Goal: Navigation & Orientation: Find specific page/section

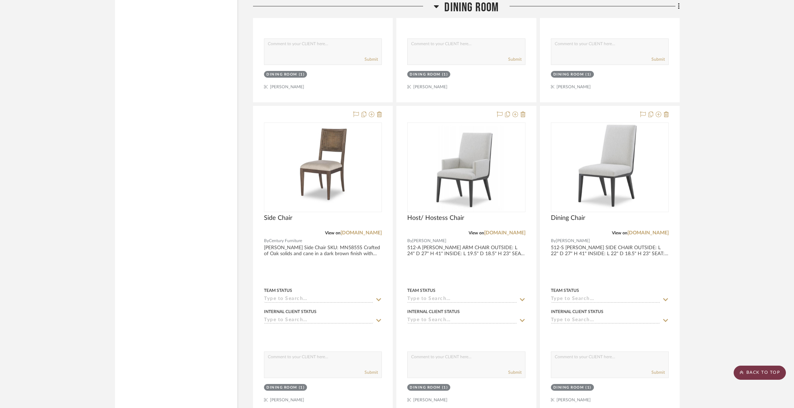
click at [773, 368] on scroll-to-top-button "BACK TO TOP" at bounding box center [759, 372] width 52 height 14
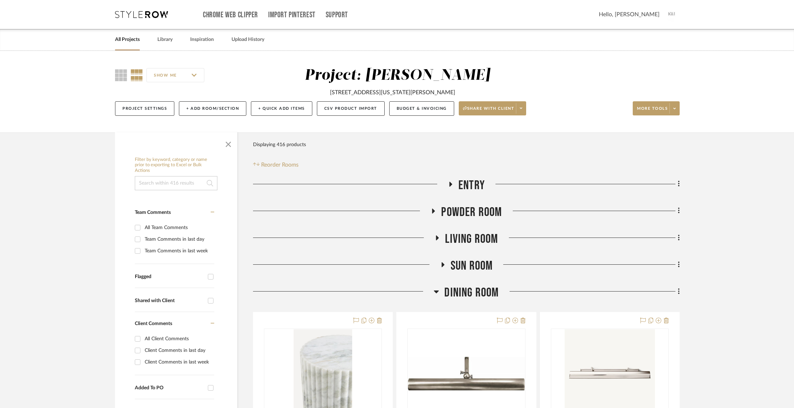
click at [675, 16] on img at bounding box center [671, 14] width 15 height 15
click at [646, 166] on span "Logout" at bounding box center [654, 166] width 46 height 6
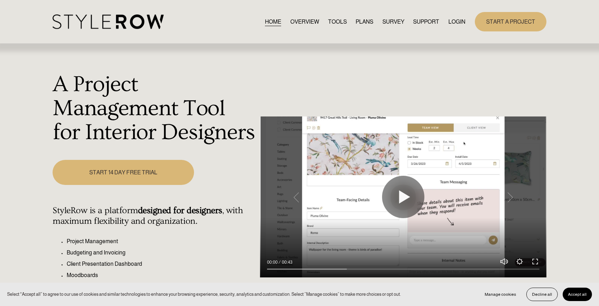
click at [453, 21] on link "LOGIN" at bounding box center [456, 22] width 17 height 10
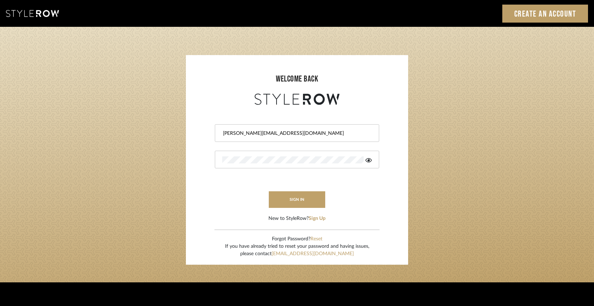
drag, startPoint x: 302, startPoint y: 131, endPoint x: 239, endPoint y: 132, distance: 62.8
click at [239, 132] on input "keegan@keeganwilliamsinteriors.com" at bounding box center [296, 133] width 148 height 7
type input "ahood@marikameyer.com"
click at [297, 201] on button "sign in" at bounding box center [297, 199] width 56 height 17
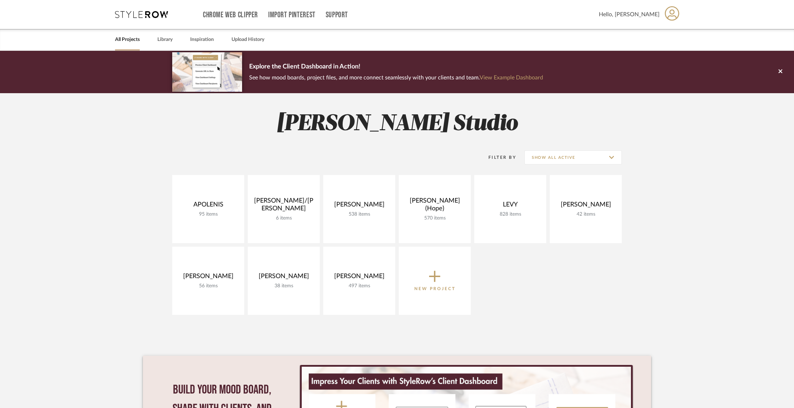
click at [650, 17] on span "Hello, [PERSON_NAME]" at bounding box center [628, 14] width 61 height 8
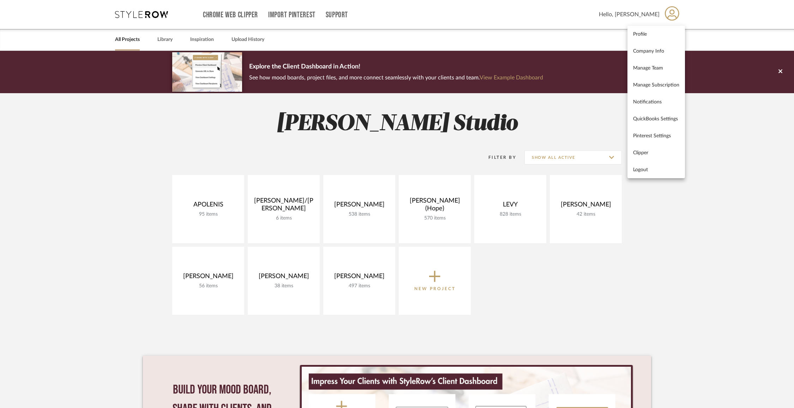
click at [652, 209] on div at bounding box center [397, 204] width 794 height 408
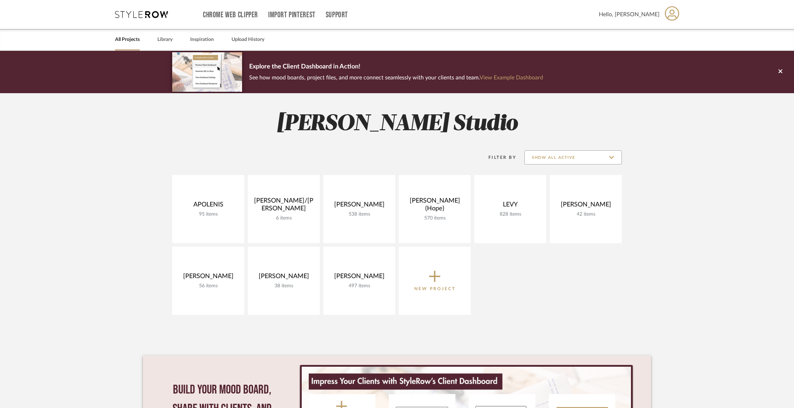
click at [604, 157] on input "Show All Active" at bounding box center [572, 157] width 97 height 14
click at [578, 204] on span "Archived" at bounding box center [572, 208] width 97 height 17
type input "Archived"
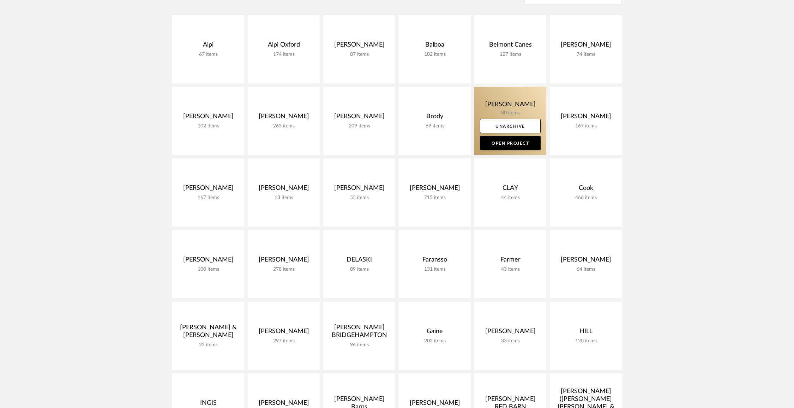
scroll to position [157, 0]
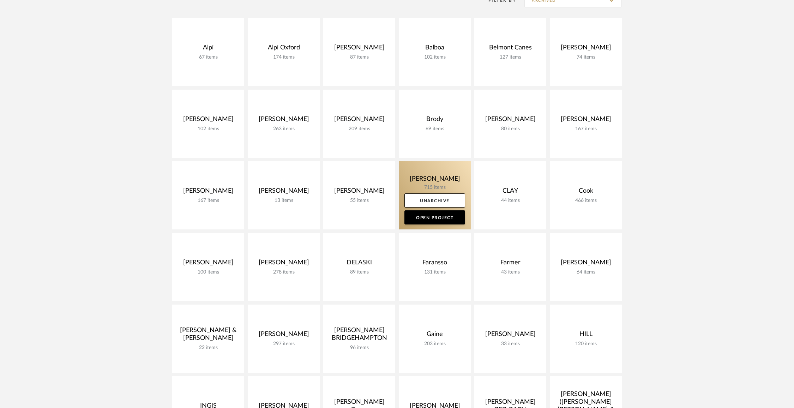
click at [438, 185] on link at bounding box center [435, 195] width 72 height 68
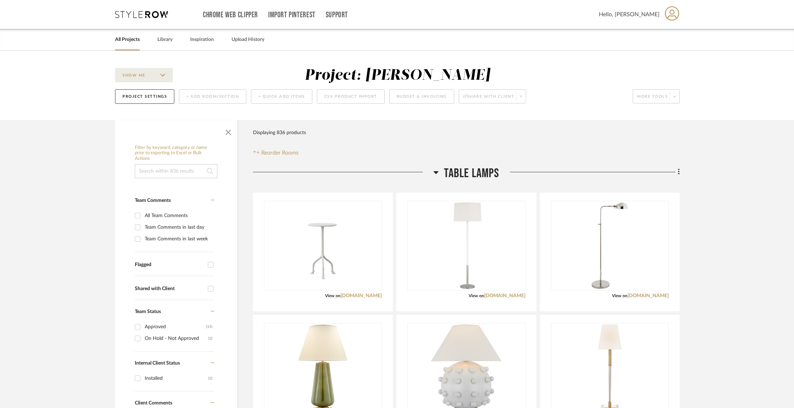
click at [486, 173] on span "Table Lamps" at bounding box center [471, 173] width 55 height 15
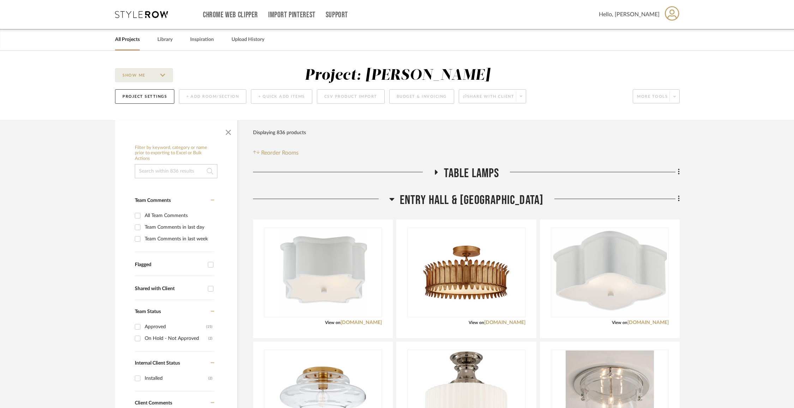
click at [488, 198] on span "Entry Hall & 2nd Fl Hall" at bounding box center [472, 200] width 144 height 15
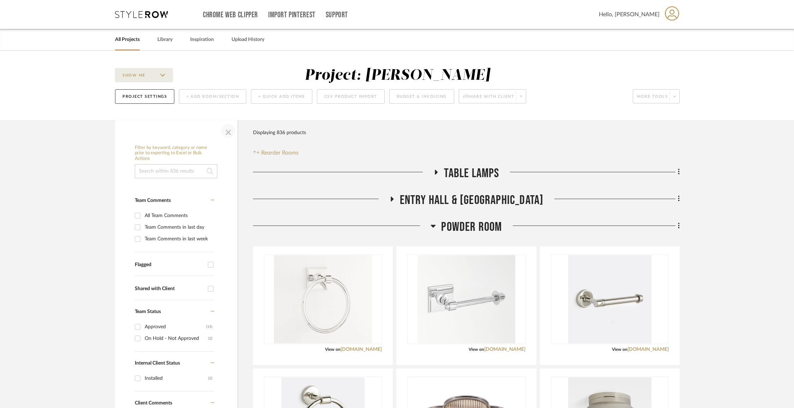
click at [225, 130] on span "button" at bounding box center [228, 130] width 17 height 17
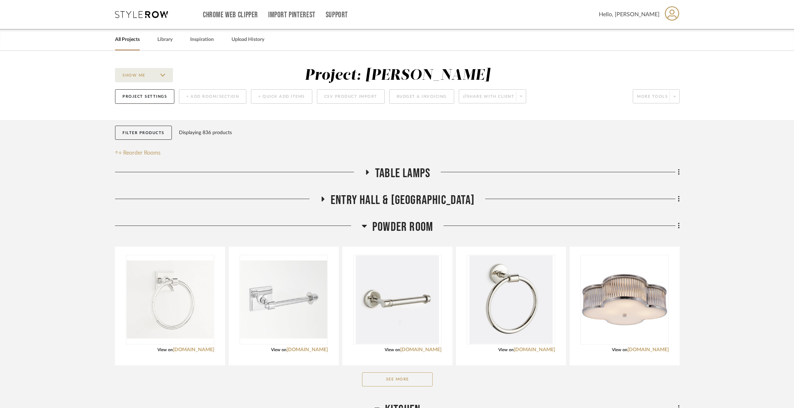
click at [414, 228] on span "Powder Room" at bounding box center [402, 226] width 61 height 15
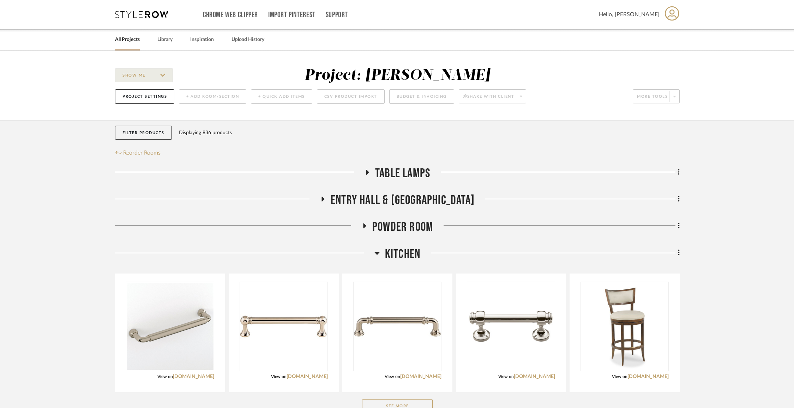
click at [409, 247] on span "Kitchen" at bounding box center [402, 254] width 35 height 15
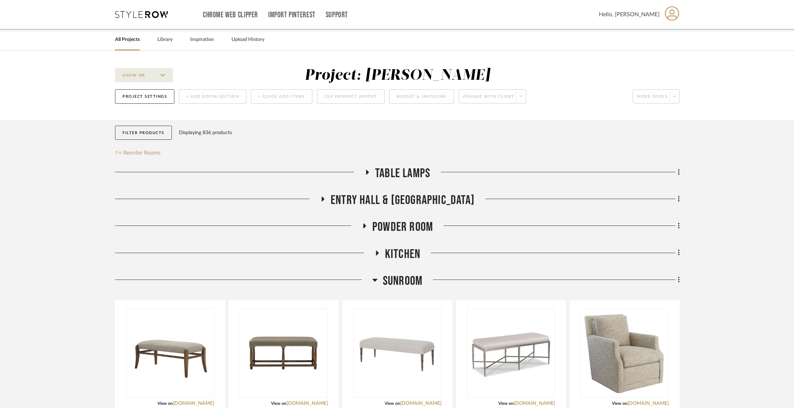
scroll to position [53, 0]
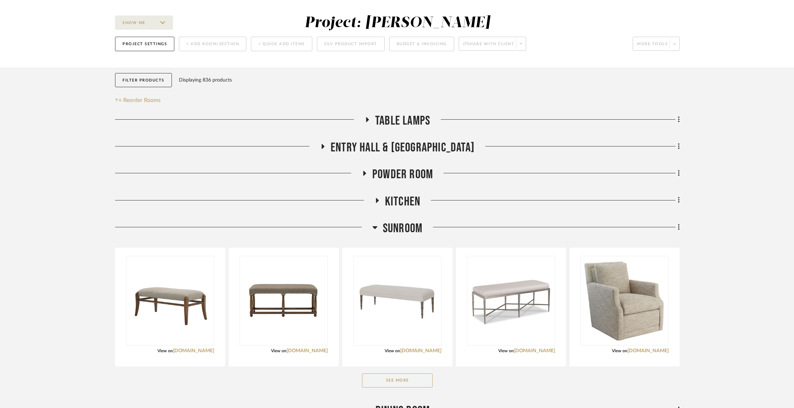
click at [408, 226] on span "Sunroom" at bounding box center [403, 228] width 40 height 15
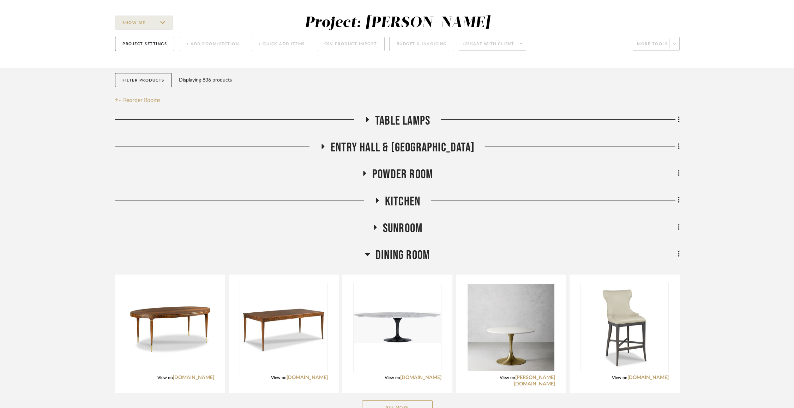
click at [403, 253] on span "Dining Room" at bounding box center [402, 255] width 54 height 15
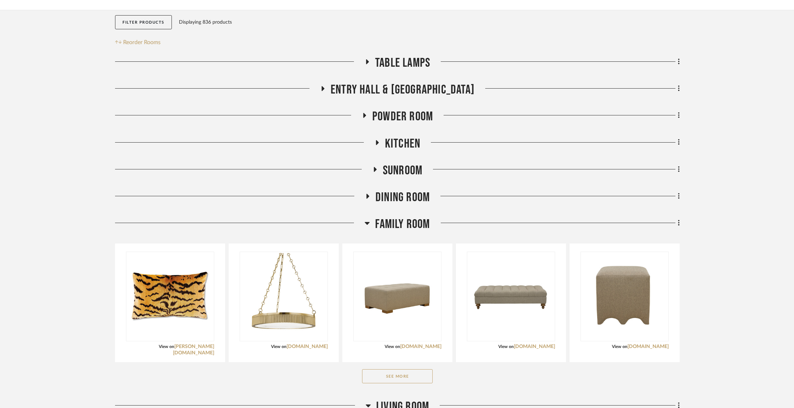
scroll to position [111, 0]
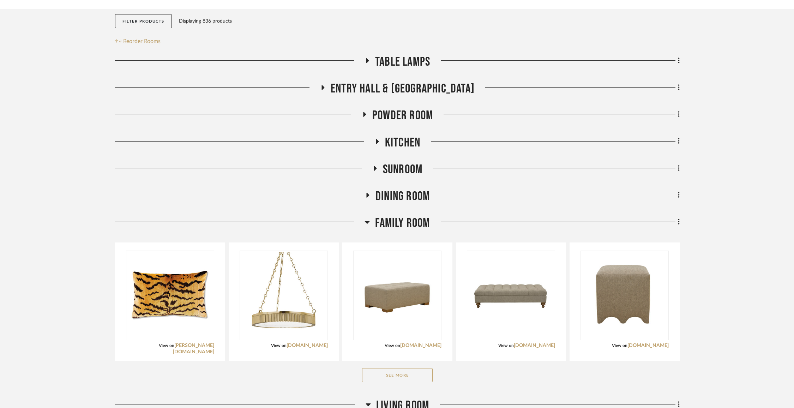
click at [406, 225] on span "Family Room" at bounding box center [402, 222] width 55 height 15
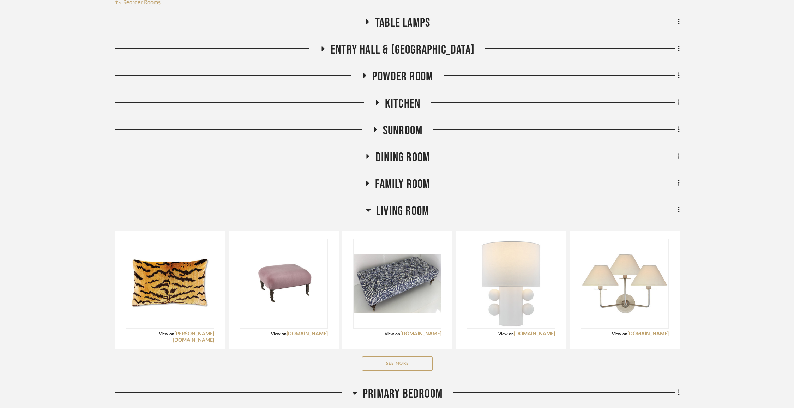
scroll to position [151, 0]
click at [405, 212] on span "Living Room" at bounding box center [402, 210] width 53 height 15
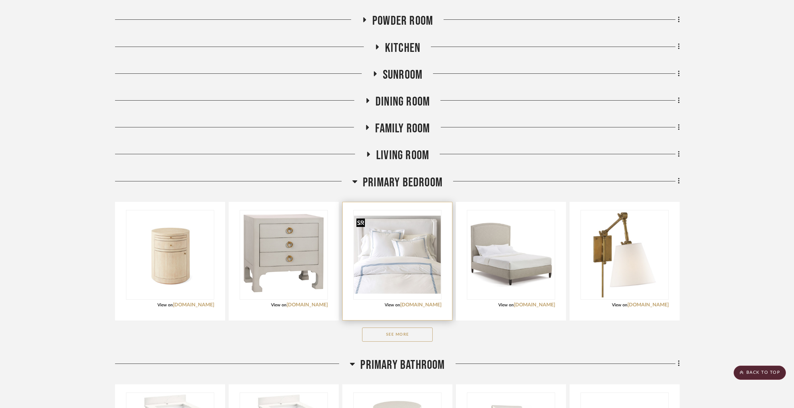
scroll to position [214, 0]
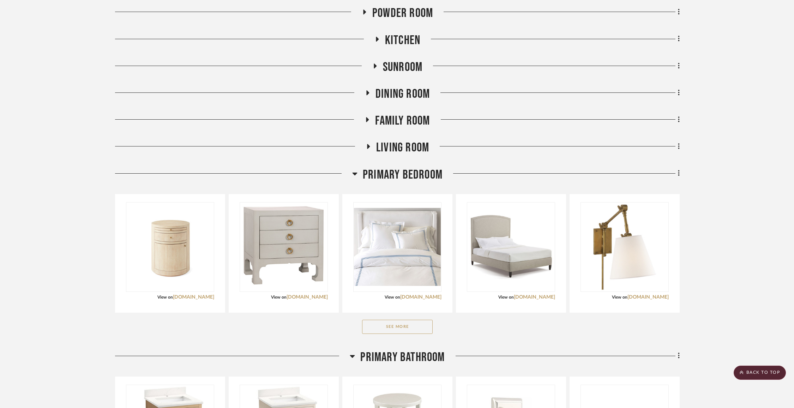
click at [382, 324] on button "See More" at bounding box center [397, 327] width 71 height 14
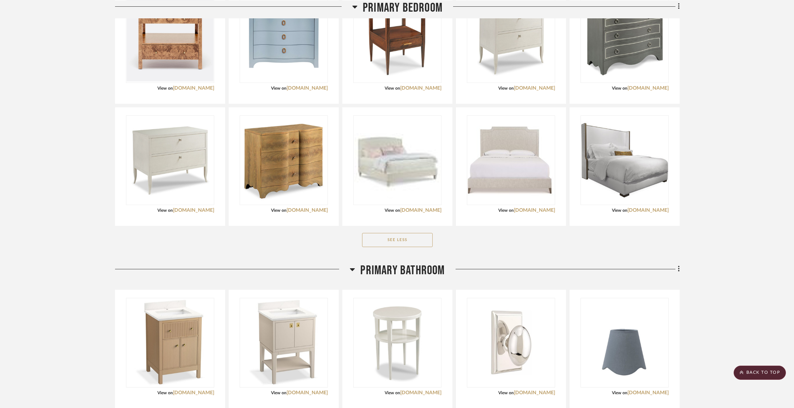
scroll to position [1194, 0]
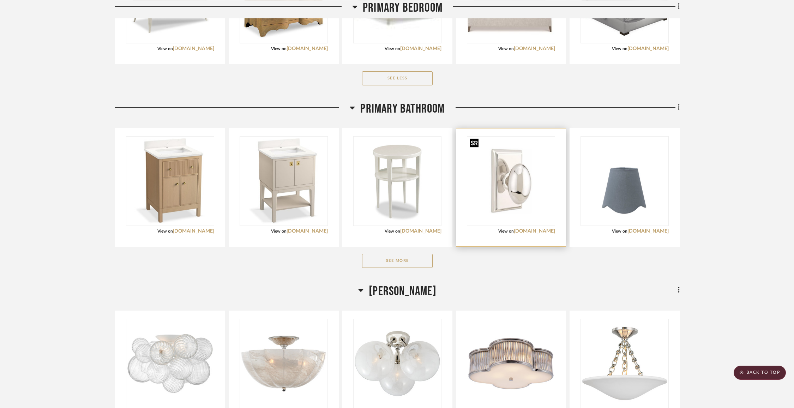
click at [510, 192] on div at bounding box center [511, 181] width 88 height 90
click at [519, 167] on img "0" at bounding box center [510, 181] width 87 height 87
click at [547, 230] on link "emtek.com" at bounding box center [534, 231] width 41 height 5
click at [538, 148] on img "0" at bounding box center [510, 181] width 87 height 87
click at [522, 190] on img "0" at bounding box center [510, 181] width 87 height 87
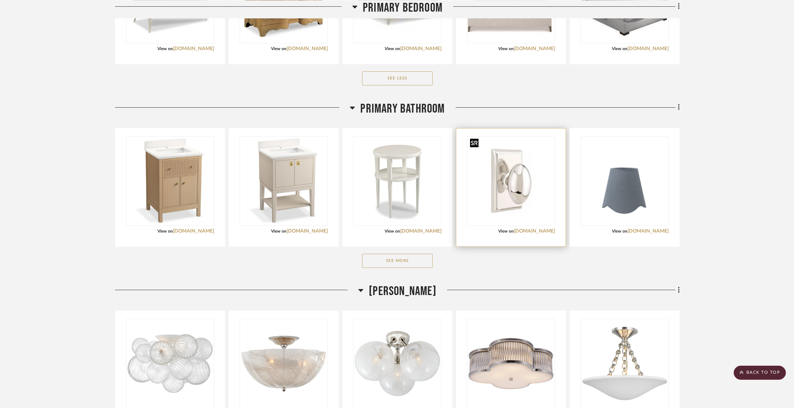
click at [492, 166] on img "0" at bounding box center [510, 181] width 87 height 87
click at [484, 191] on img "0" at bounding box center [510, 181] width 87 height 87
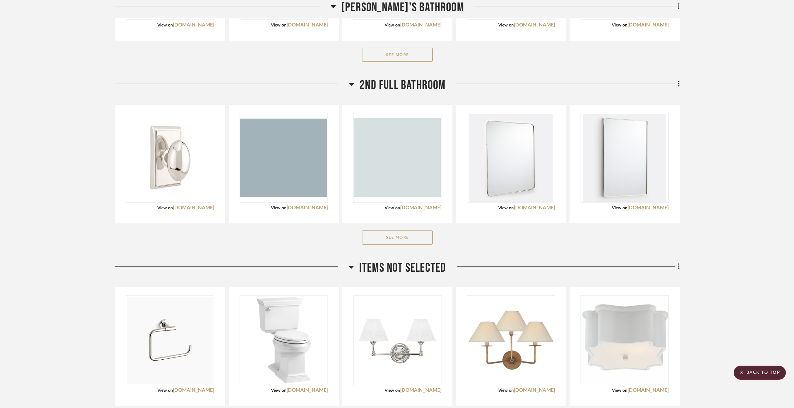
scroll to position [2093, 0]
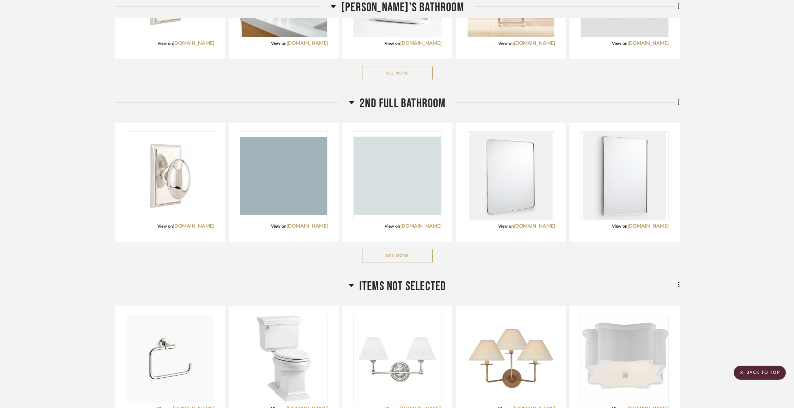
click at [399, 251] on button "See More" at bounding box center [397, 256] width 71 height 14
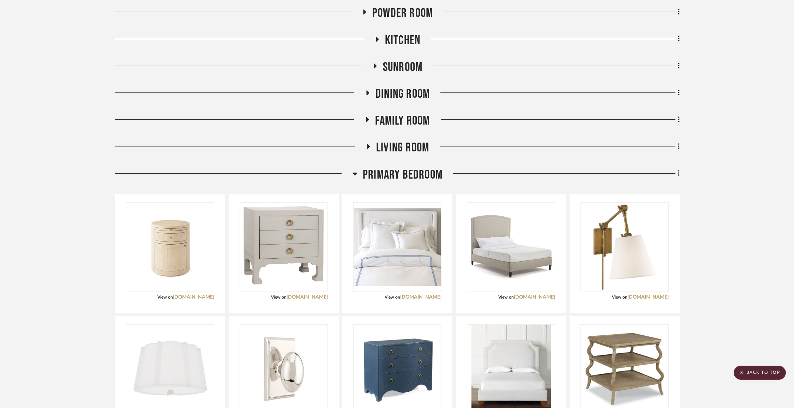
scroll to position [0, 0]
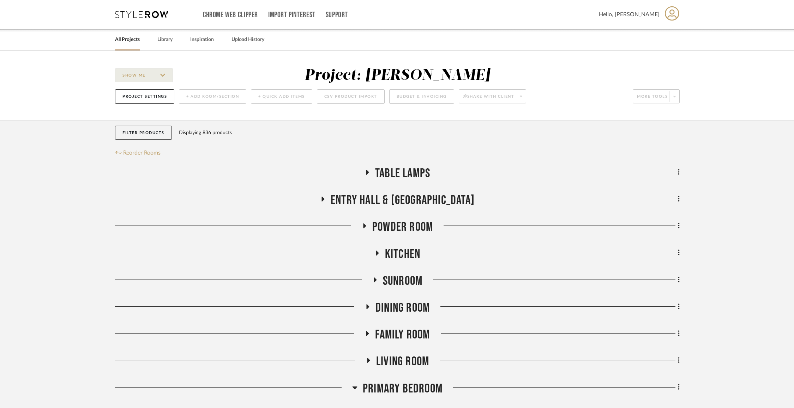
click at [670, 19] on icon at bounding box center [671, 13] width 14 height 15
click at [643, 168] on span "Logout" at bounding box center [656, 169] width 46 height 6
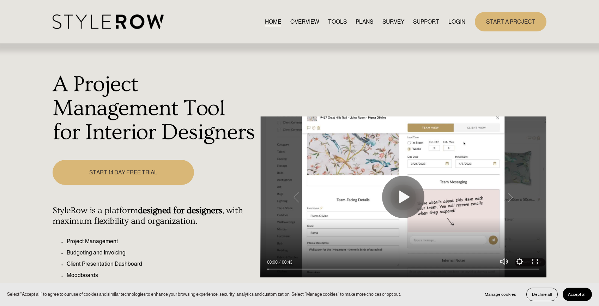
click at [456, 28] on div "HOME OVERVIEW TOOLS PLANS SURVEY SUPPORT QUESTIONS" at bounding box center [259, 21] width 413 height 14
click at [455, 23] on link "LOGIN" at bounding box center [456, 22] width 17 height 10
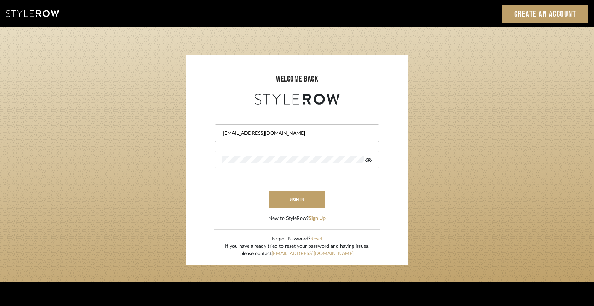
click at [287, 131] on input "ahood@marikameyer.com" at bounding box center [296, 133] width 148 height 7
type input "keegan@keeganwilliamsinteriors.com"
click at [288, 195] on button "sign in" at bounding box center [297, 199] width 56 height 17
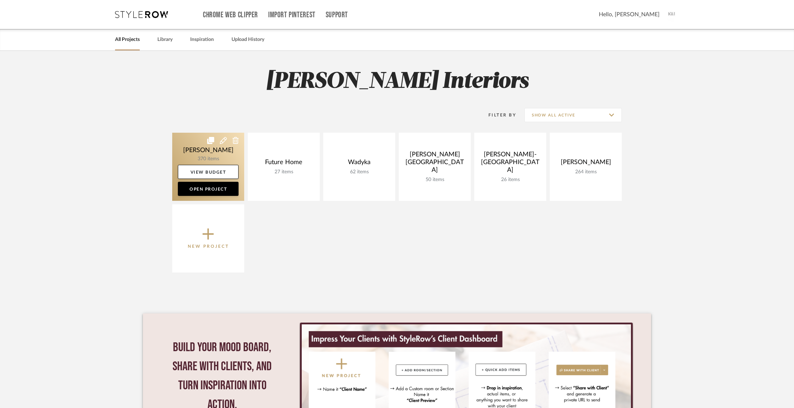
click at [217, 149] on link at bounding box center [208, 167] width 72 height 68
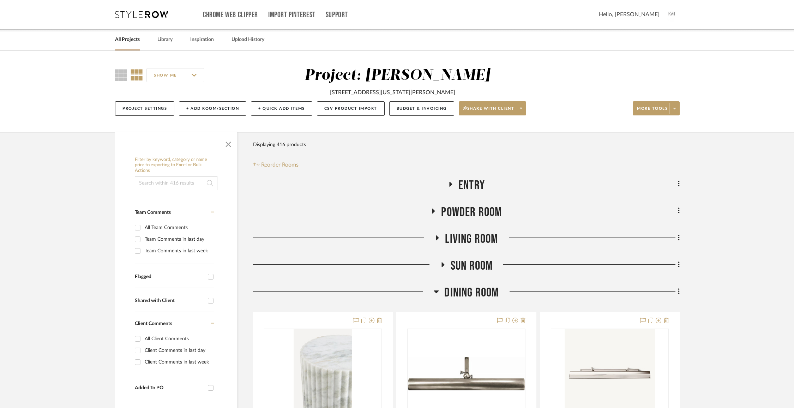
click at [492, 296] on span "Dining Room" at bounding box center [471, 292] width 54 height 15
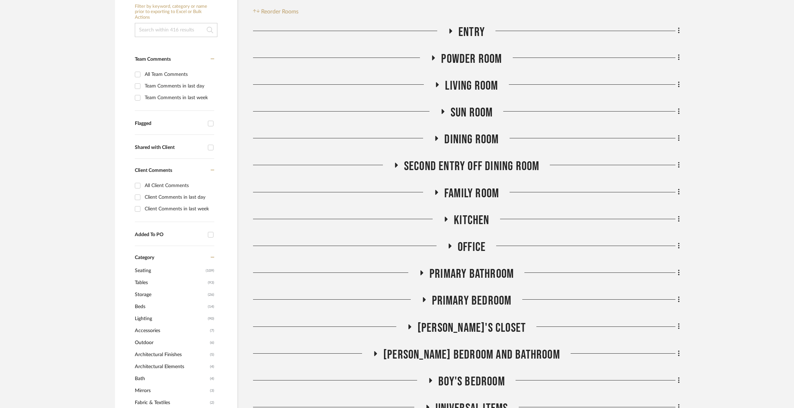
scroll to position [160, 0]
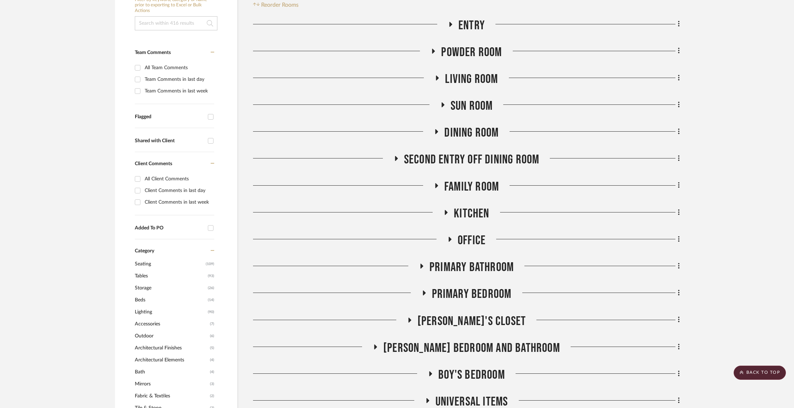
click at [483, 193] on span "Family Room" at bounding box center [471, 186] width 55 height 15
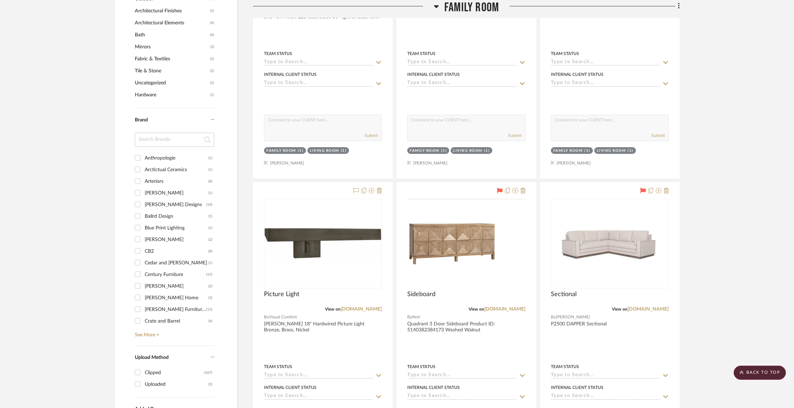
scroll to position [629, 0]
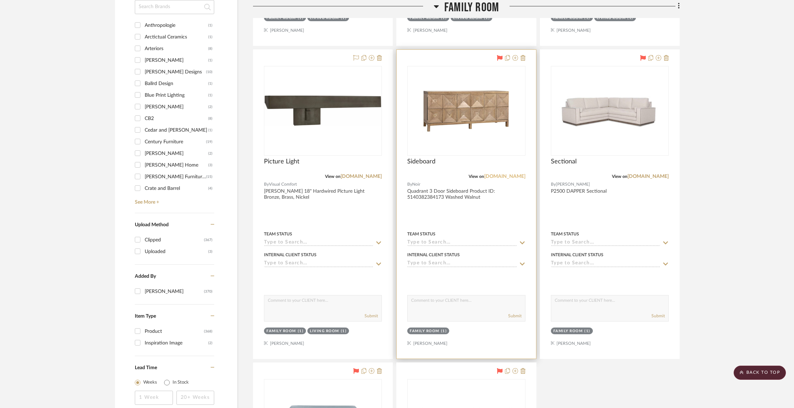
click at [491, 176] on link "franceandson.com" at bounding box center [504, 176] width 41 height 5
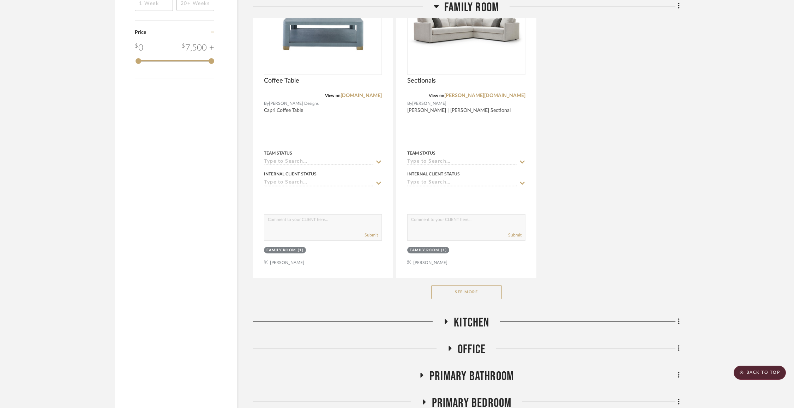
scroll to position [1050, 0]
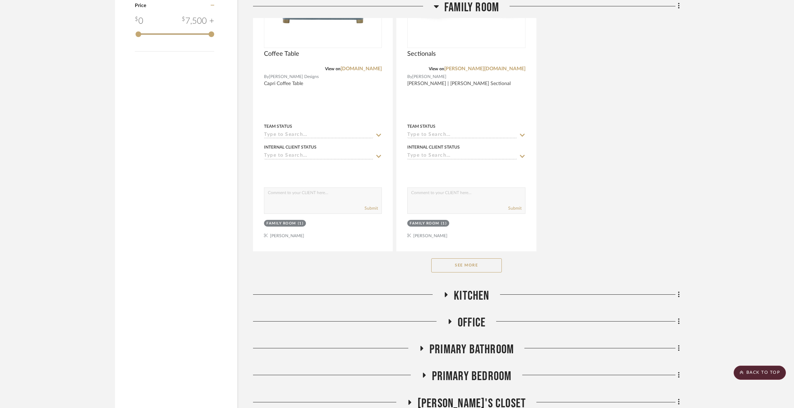
click at [477, 263] on button "See More" at bounding box center [466, 265] width 71 height 14
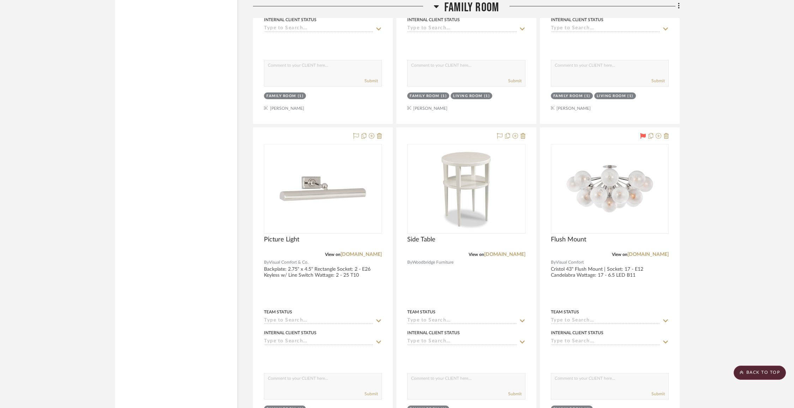
scroll to position [1515, 0]
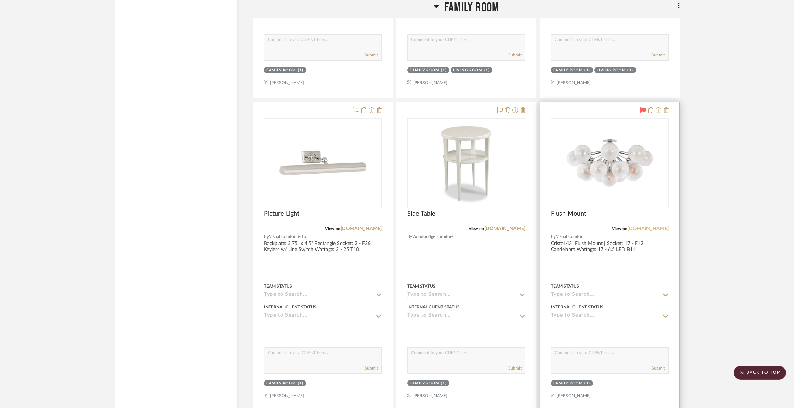
click at [640, 227] on link "[DOMAIN_NAME]" at bounding box center [647, 228] width 41 height 5
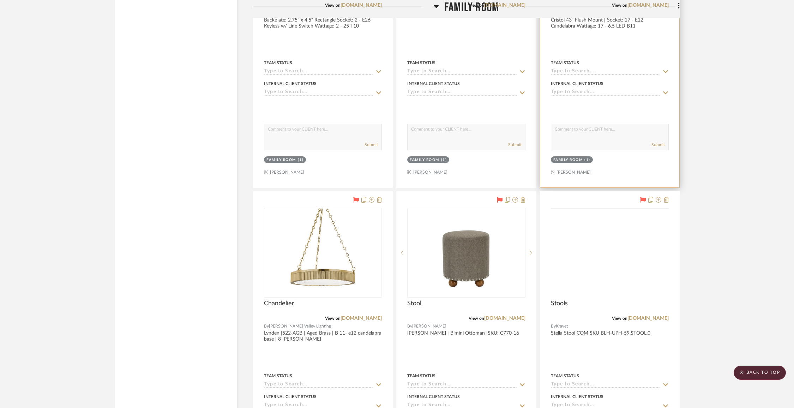
scroll to position [1783, 0]
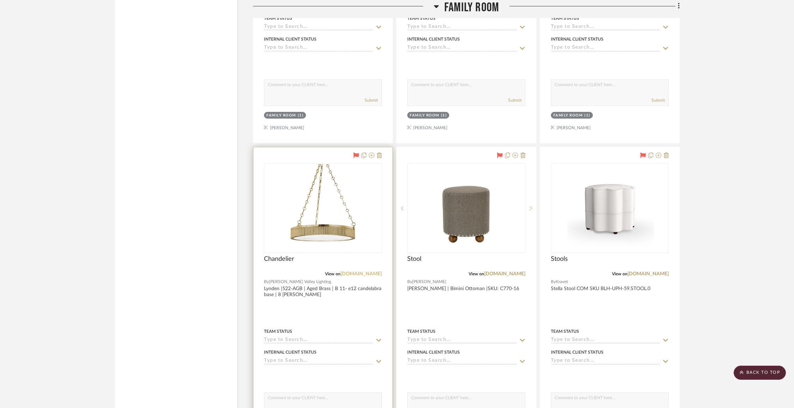
click at [357, 271] on link "[DOMAIN_NAME]" at bounding box center [360, 273] width 41 height 5
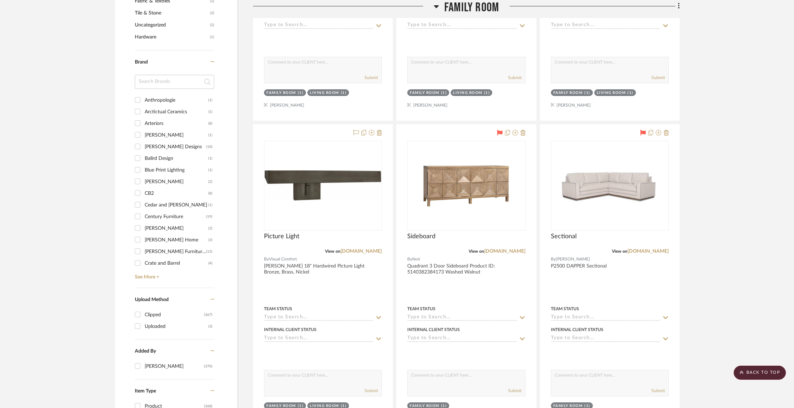
scroll to position [526, 0]
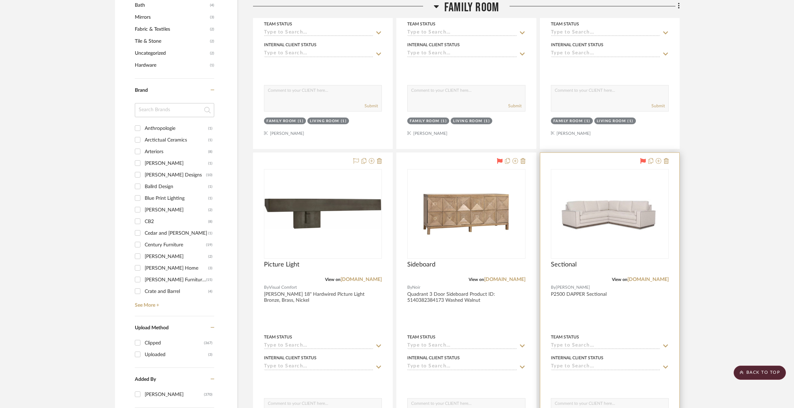
click at [578, 219] on img "0" at bounding box center [609, 213] width 116 height 45
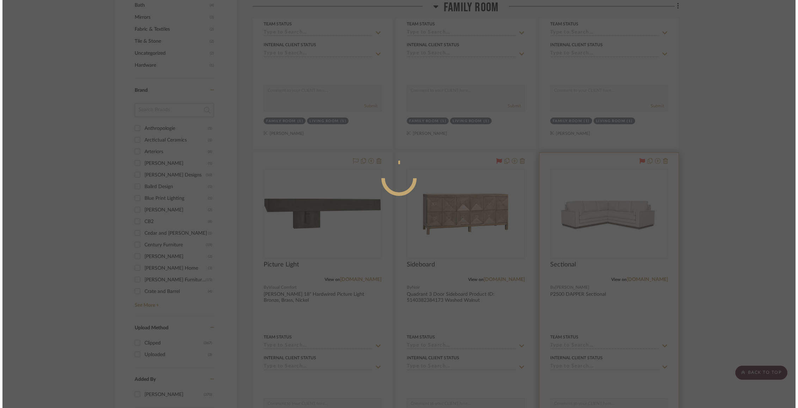
scroll to position [0, 0]
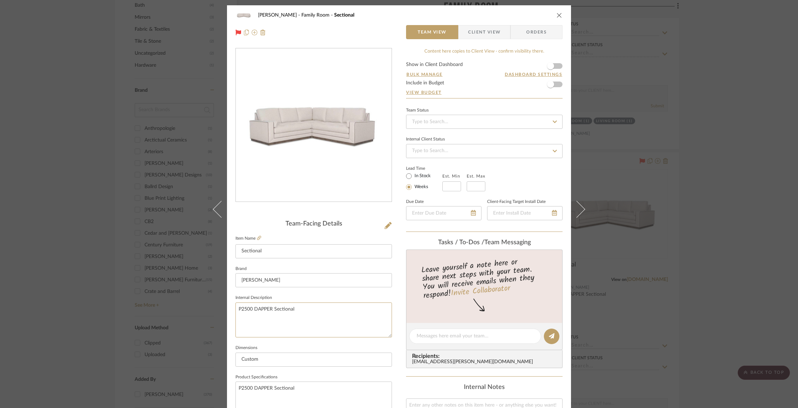
drag, startPoint x: 299, startPoint y: 309, endPoint x: 226, endPoint y: 312, distance: 73.8
click at [227, 312] on div "Chorzempa Family Room Sectional Team View Client View Orders Team-Facing Detail…" at bounding box center [399, 330] width 344 height 651
click at [283, 324] on textarea "P2500 DAPPER Sectional" at bounding box center [314, 319] width 157 height 35
drag, startPoint x: 298, startPoint y: 306, endPoint x: 235, endPoint y: 306, distance: 63.1
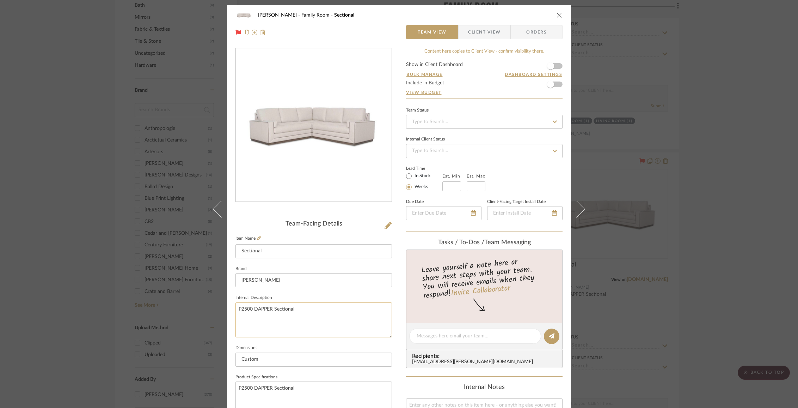
click at [236, 306] on textarea "P2500 DAPPER Sectional" at bounding box center [314, 319] width 157 height 35
click at [557, 14] on icon "close" at bounding box center [560, 15] width 6 height 6
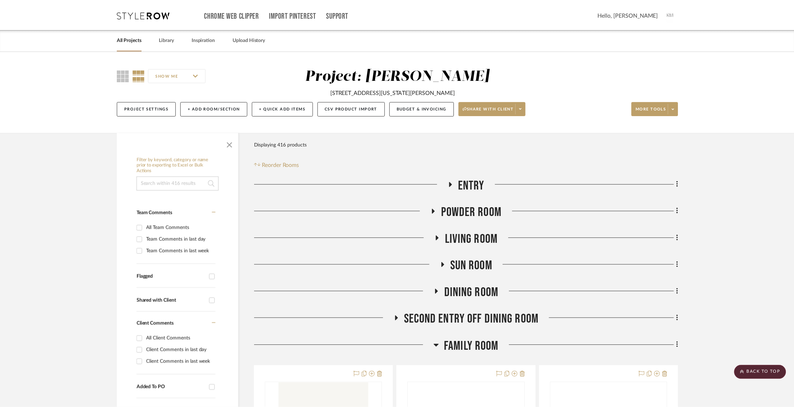
scroll to position [526, 0]
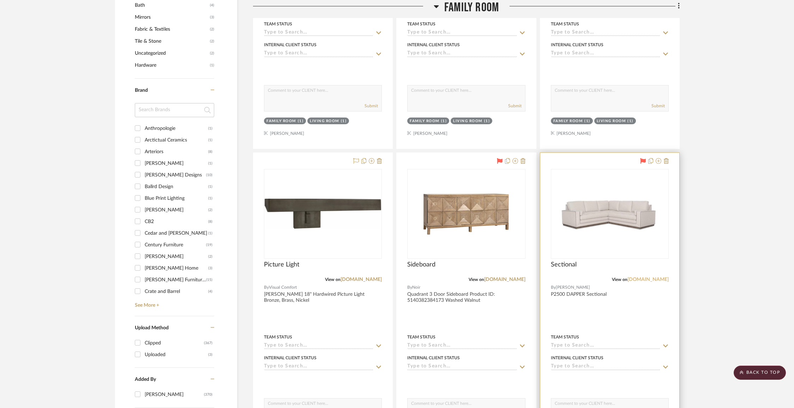
click at [644, 277] on link "[DOMAIN_NAME]" at bounding box center [647, 279] width 41 height 5
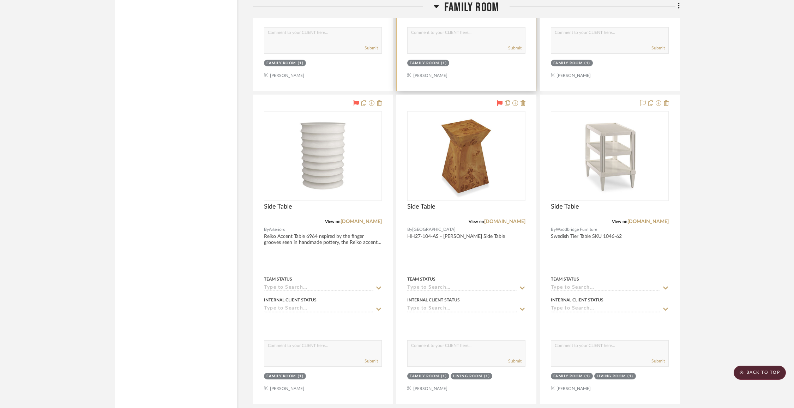
scroll to position [1211, 0]
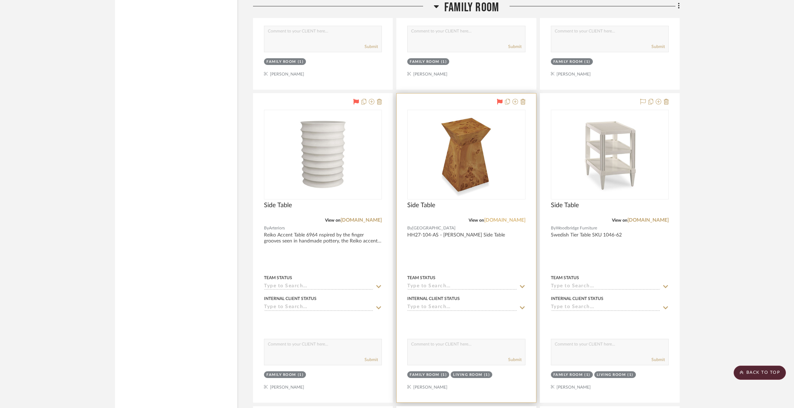
click at [484, 218] on link "[DOMAIN_NAME]" at bounding box center [504, 220] width 41 height 5
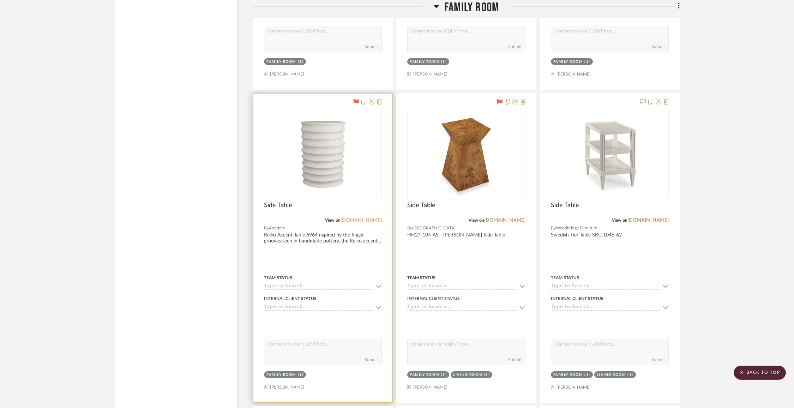
click at [358, 218] on link "[DOMAIN_NAME]" at bounding box center [360, 220] width 41 height 5
